Goal: Use online tool/utility: Use online tool/utility

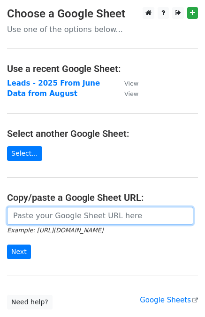
click at [32, 211] on input "url" at bounding box center [100, 216] width 187 height 18
paste input "[URL][DOMAIN_NAME]"
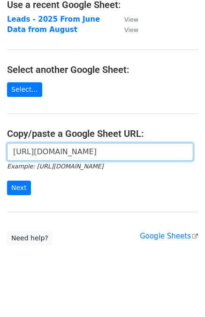
scroll to position [65, 0]
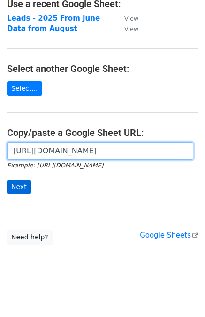
type input "[URL][DOMAIN_NAME]"
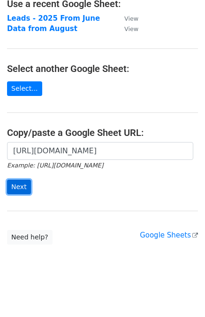
scroll to position [0, 0]
click at [18, 190] on input "Next" at bounding box center [19, 186] width 24 height 15
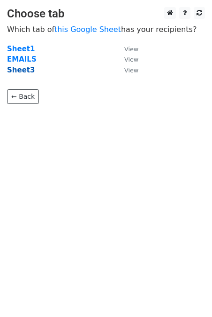
click at [16, 70] on strong "Sheet3" at bounding box center [21, 70] width 28 height 8
